Goal: Information Seeking & Learning: Learn about a topic

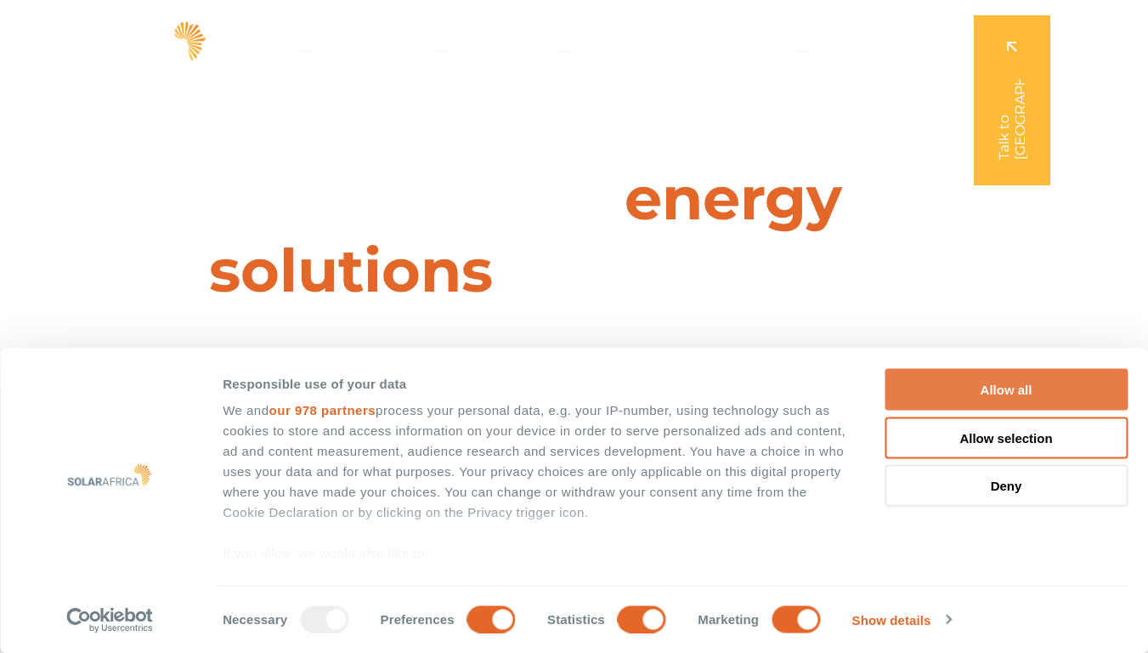
click at [1012, 389] on button "Allow all" at bounding box center [1006, 390] width 243 height 42
